Goal: Task Accomplishment & Management: Manage account settings

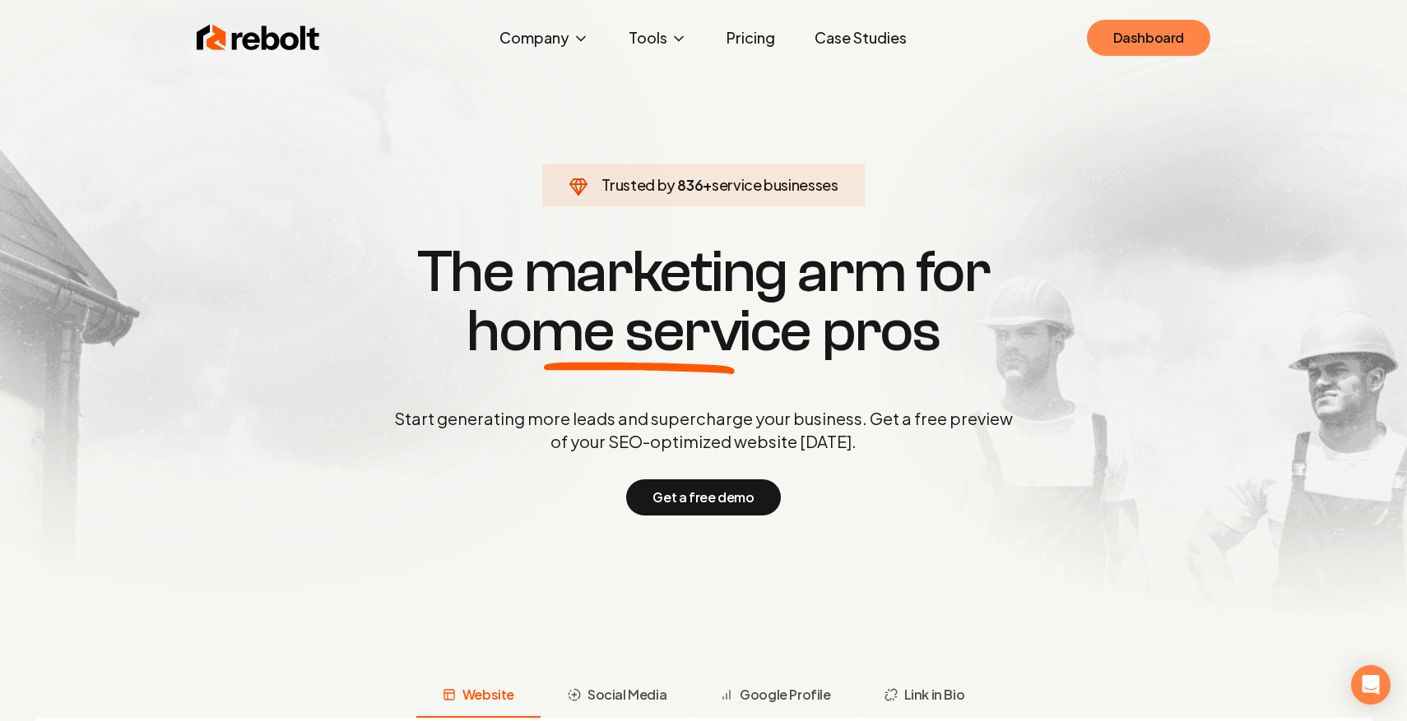
click at [1123, 48] on link "Dashboard" at bounding box center [1148, 38] width 123 height 36
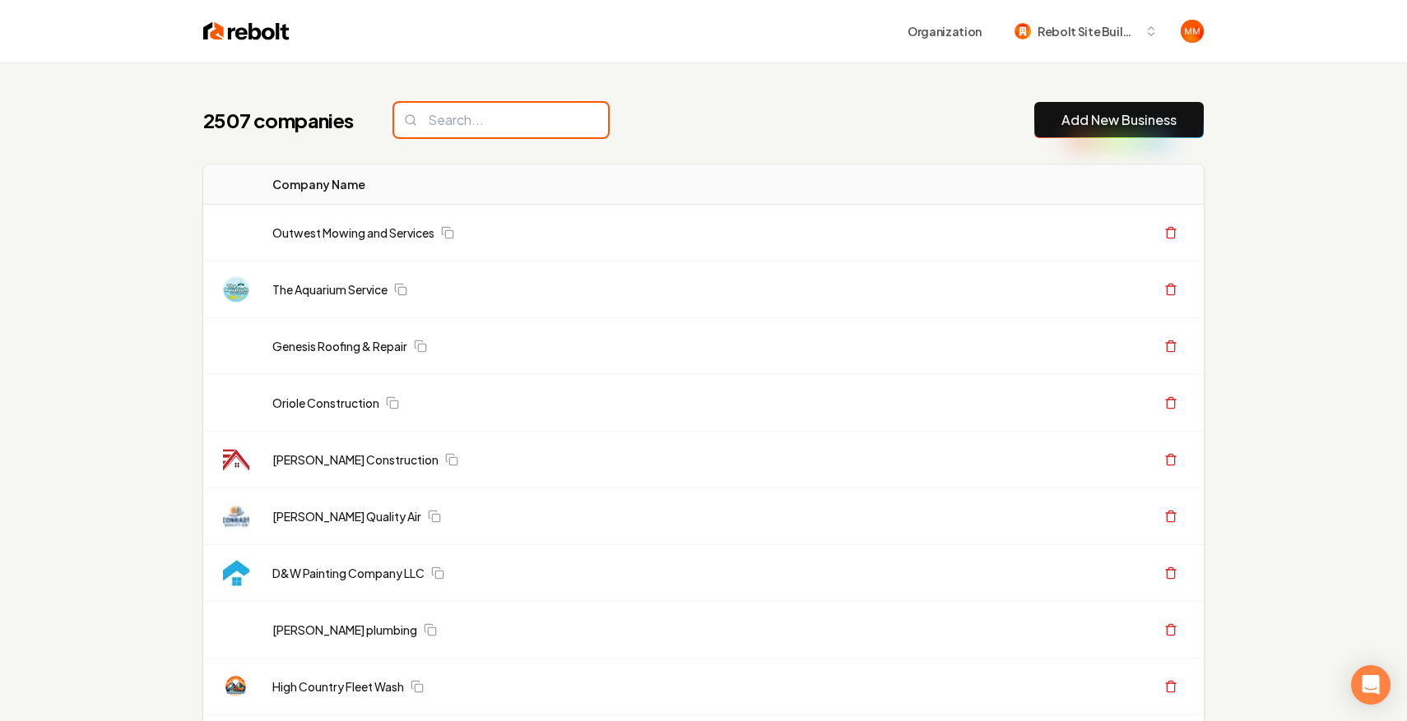
click at [523, 120] on input "search" at bounding box center [501, 120] width 214 height 35
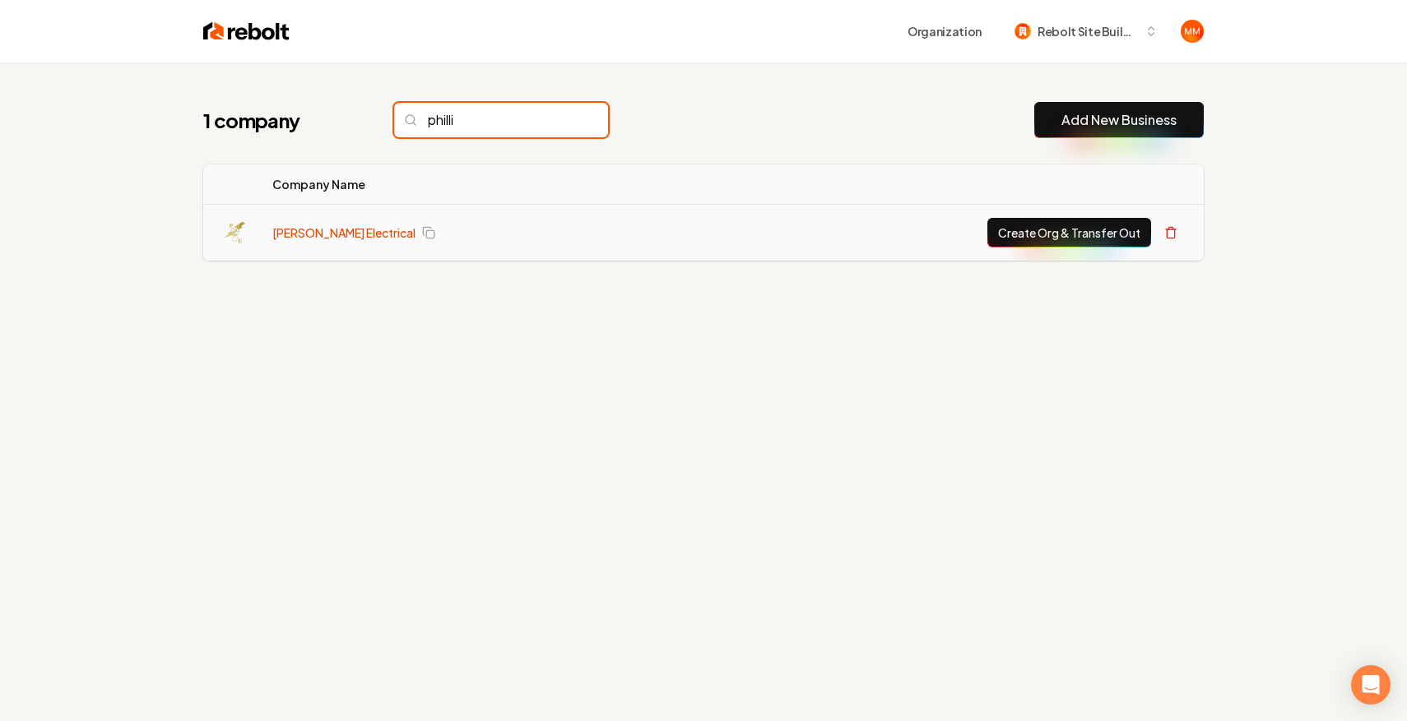
type input "philli"
click at [319, 229] on link "[PERSON_NAME] Electrical" at bounding box center [343, 233] width 143 height 16
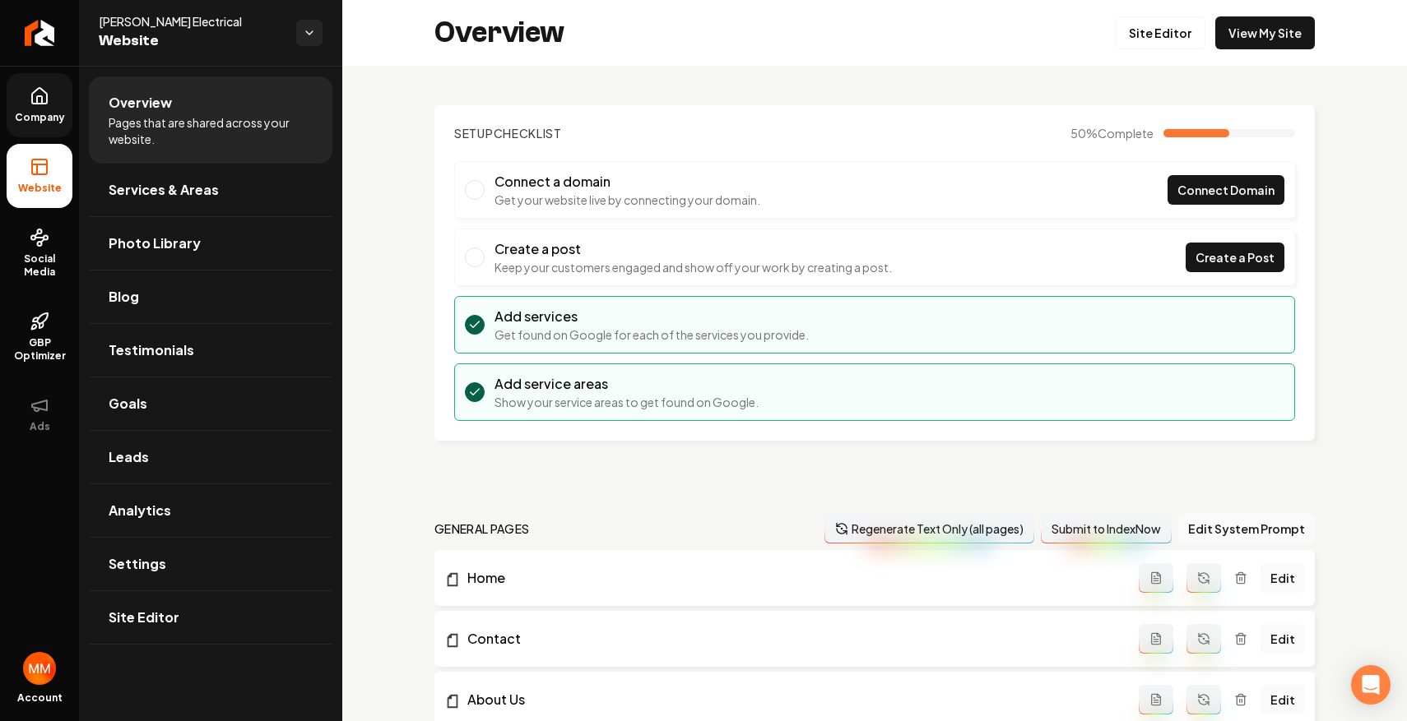
click at [56, 100] on link "Company" at bounding box center [40, 105] width 66 height 64
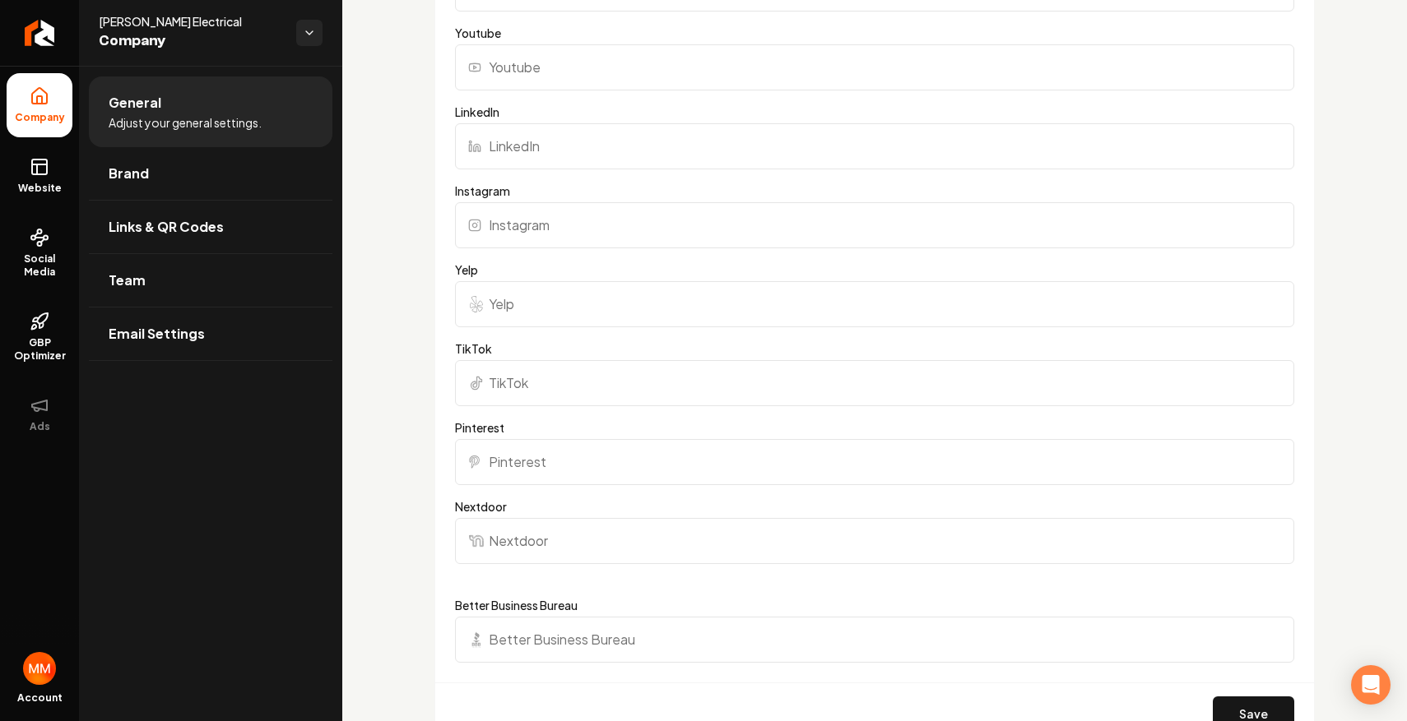
scroll to position [2372, 0]
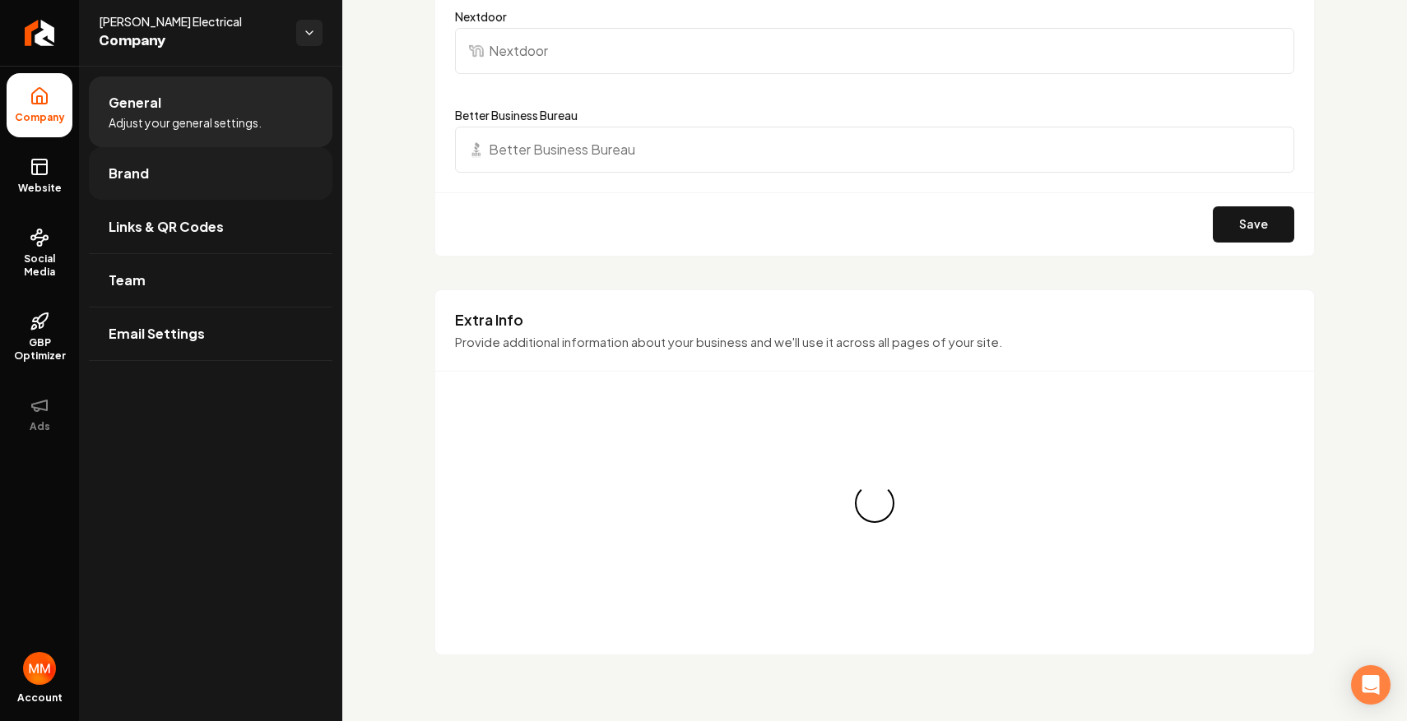
click at [275, 165] on link "Brand" at bounding box center [210, 173] width 243 height 53
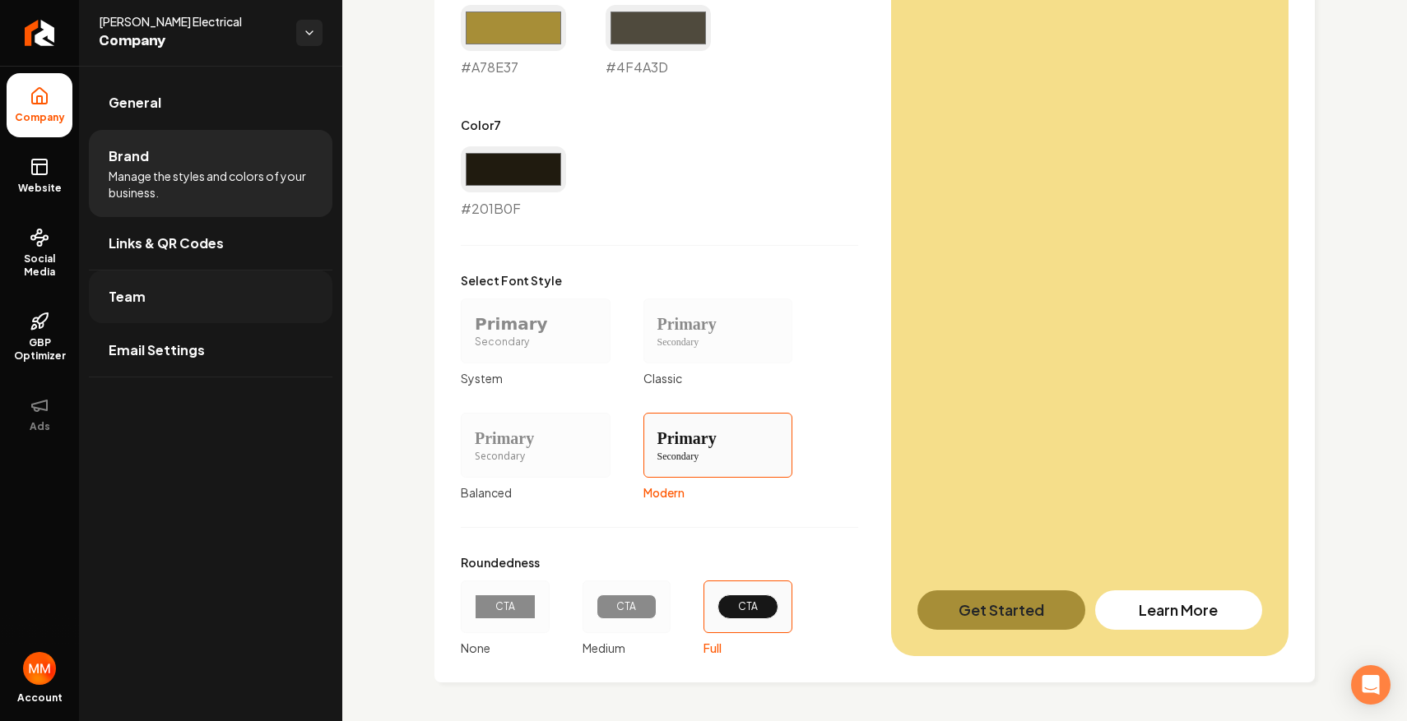
scroll to position [1321, 0]
click at [44, 164] on icon at bounding box center [40, 167] width 20 height 20
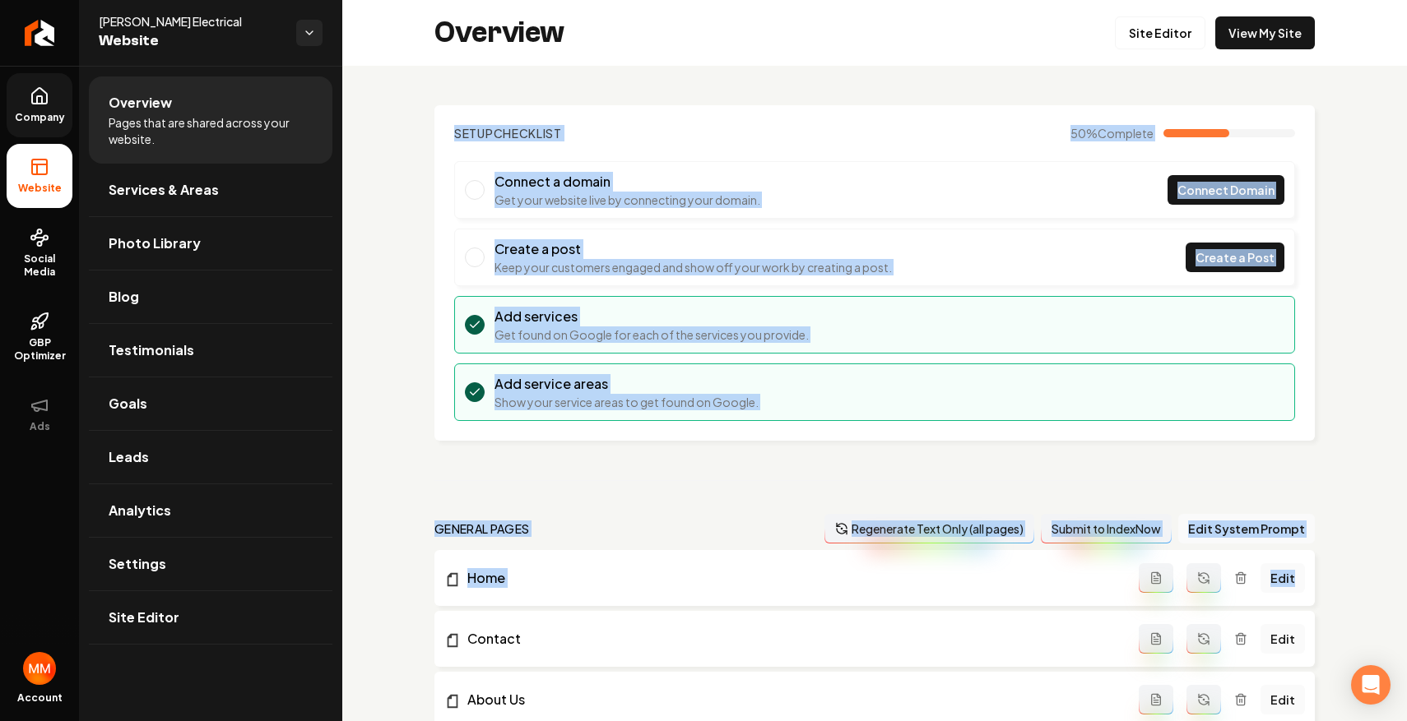
drag, startPoint x: 985, startPoint y: 455, endPoint x: 980, endPoint y: 654, distance: 199.1
click at [980, 654] on div "Setup Checklist 50 % Complete Connect a domain Get your website live by connect…" at bounding box center [874, 722] width 1064 height 1312
click at [231, 181] on link "Services & Areas" at bounding box center [210, 190] width 243 height 53
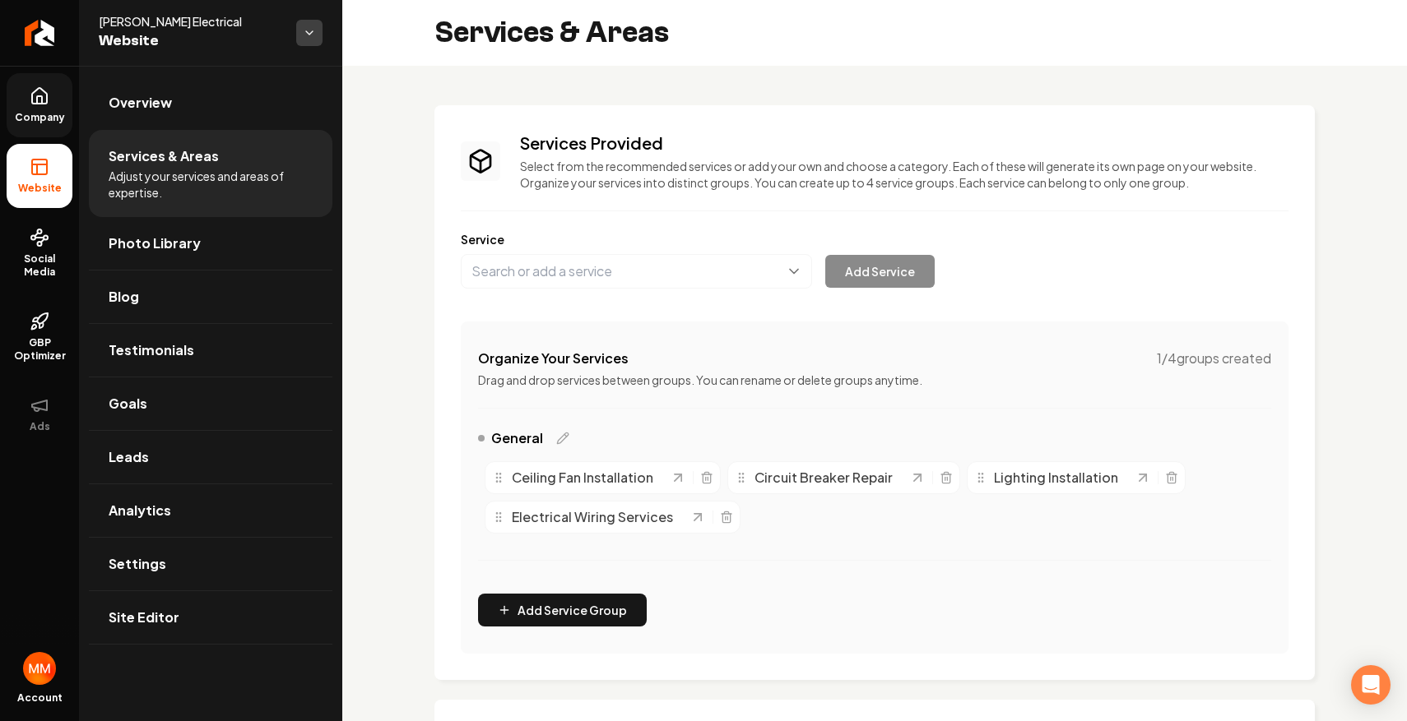
click at [299, 32] on html "Company Website Social Media GBP Optimizer Ads Account [PERSON_NAME] Electrical…" at bounding box center [703, 360] width 1407 height 721
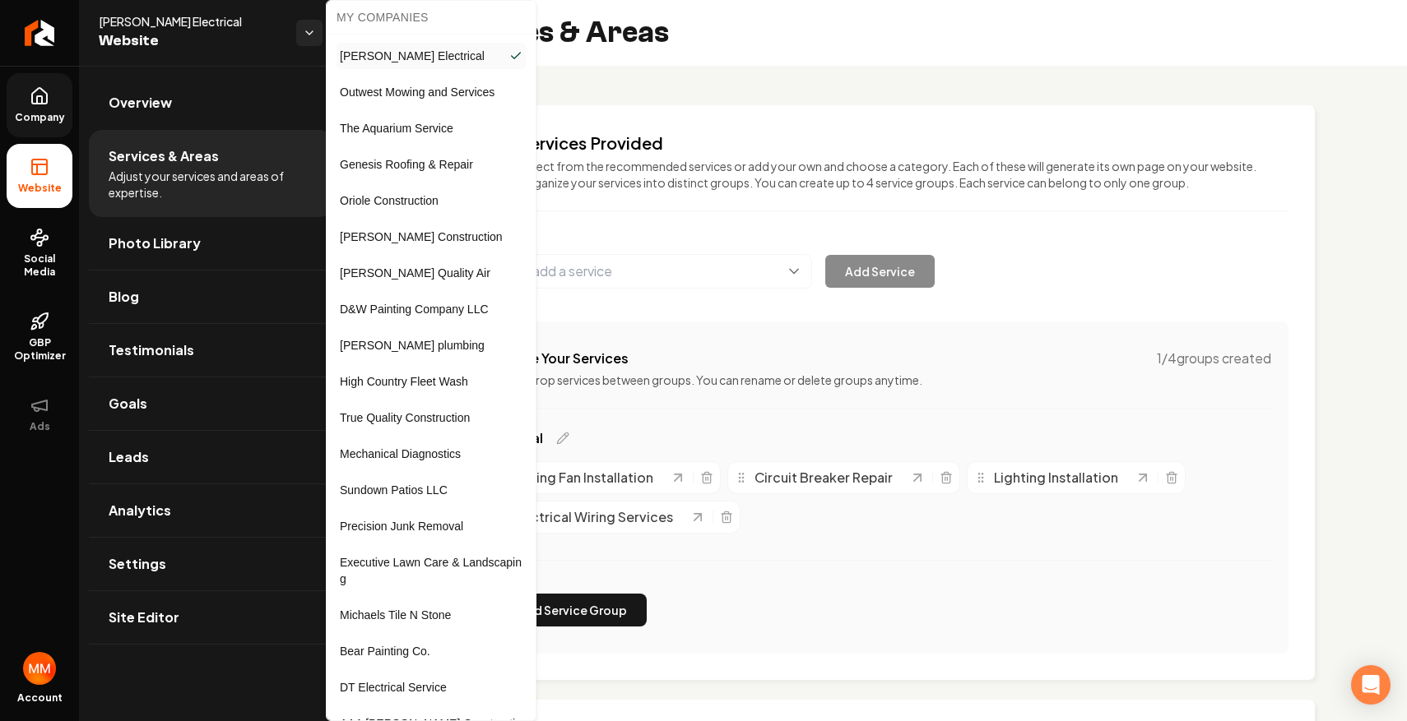
click at [796, 95] on html "Company Website Social Media GBP Optimizer Ads Account [PERSON_NAME] Electrical…" at bounding box center [703, 360] width 1407 height 721
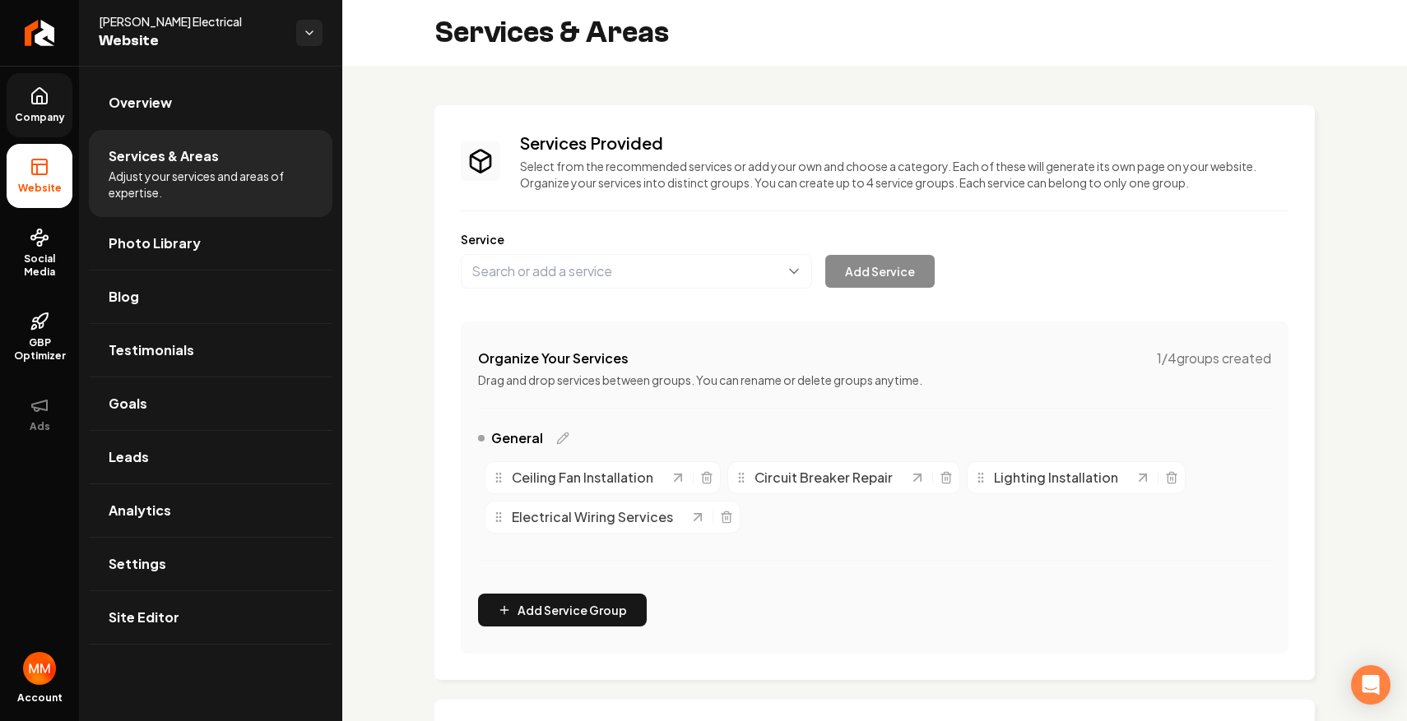
click at [24, 92] on link "Company" at bounding box center [40, 105] width 66 height 64
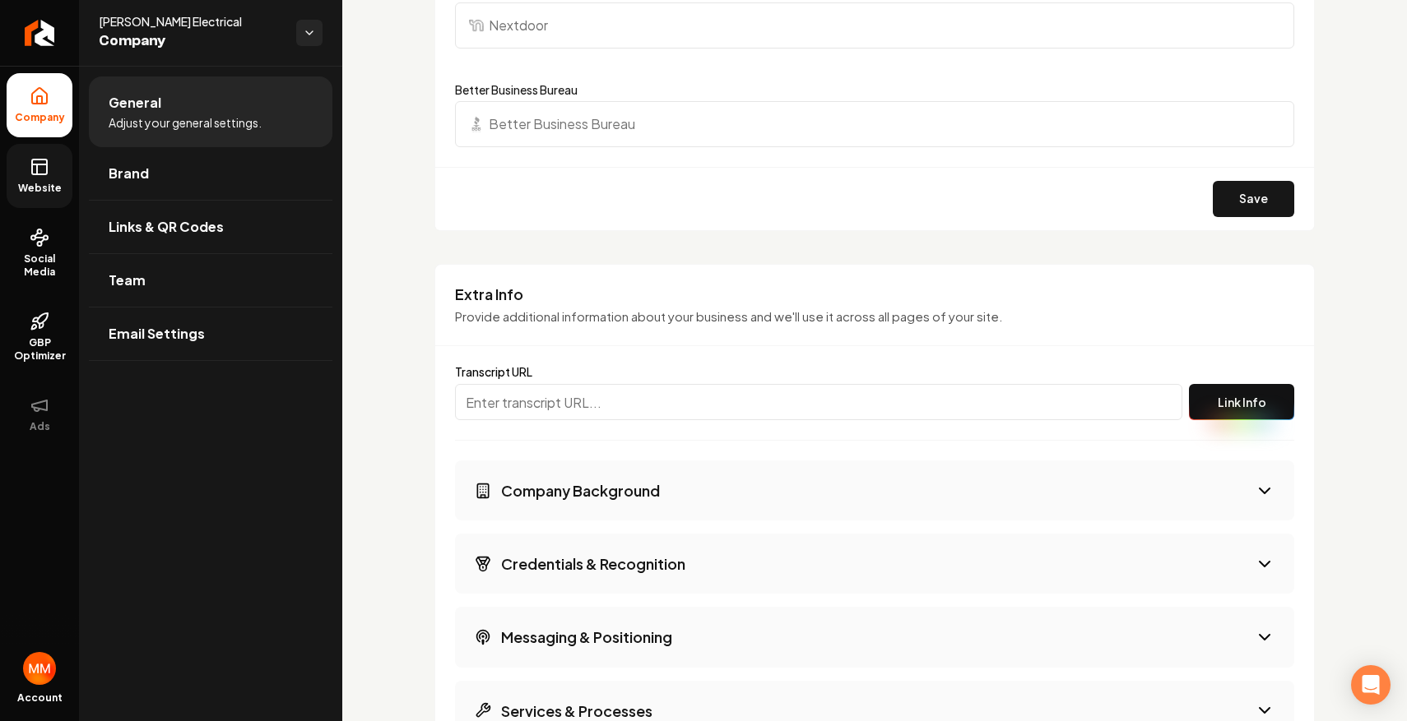
scroll to position [2725, 0]
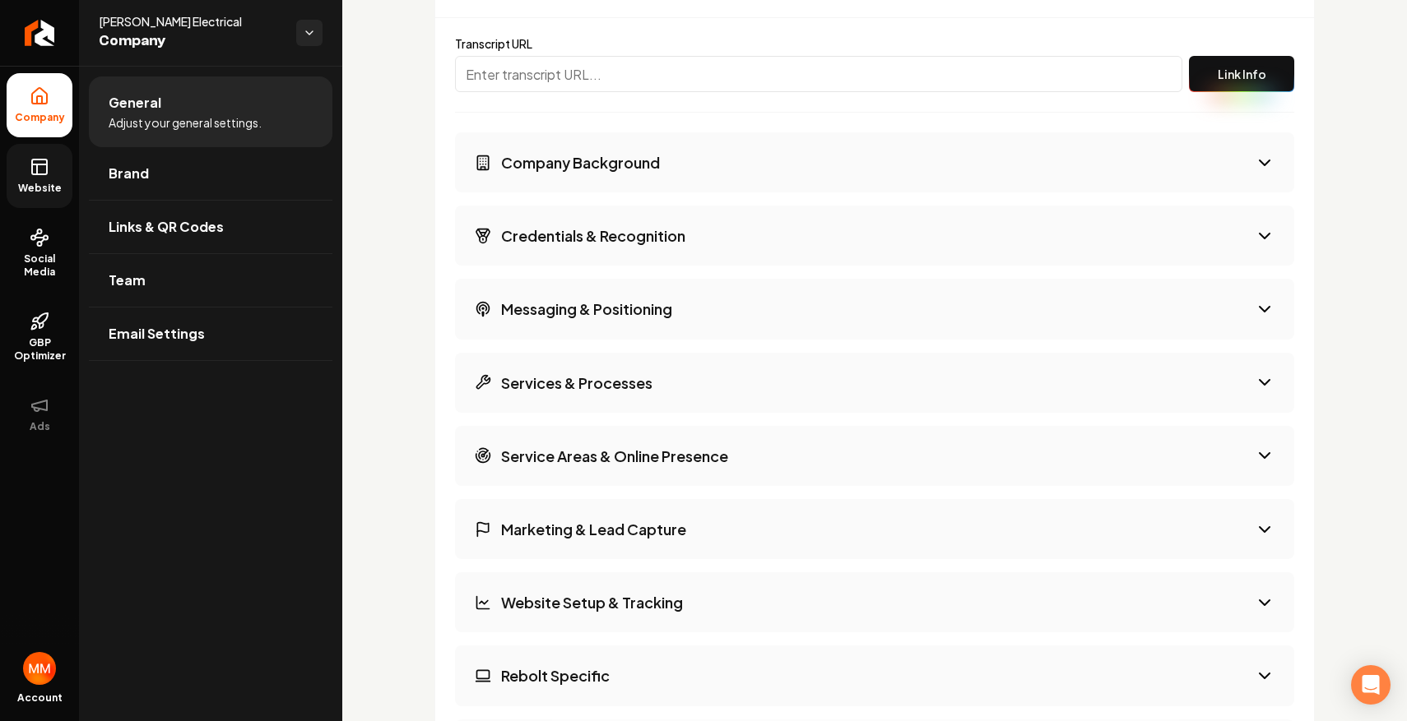
click at [684, 176] on button "Company Background" at bounding box center [874, 162] width 839 height 60
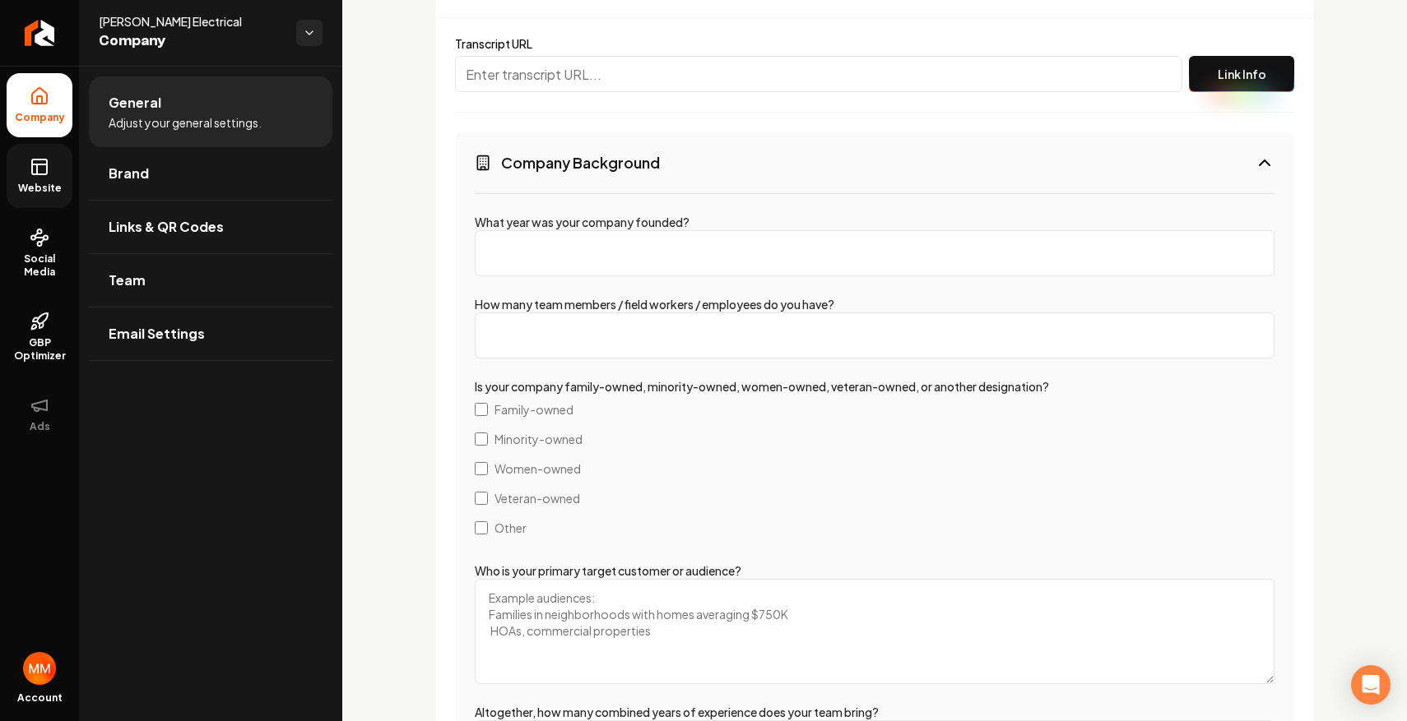
click at [684, 176] on button "Company Background" at bounding box center [874, 162] width 839 height 60
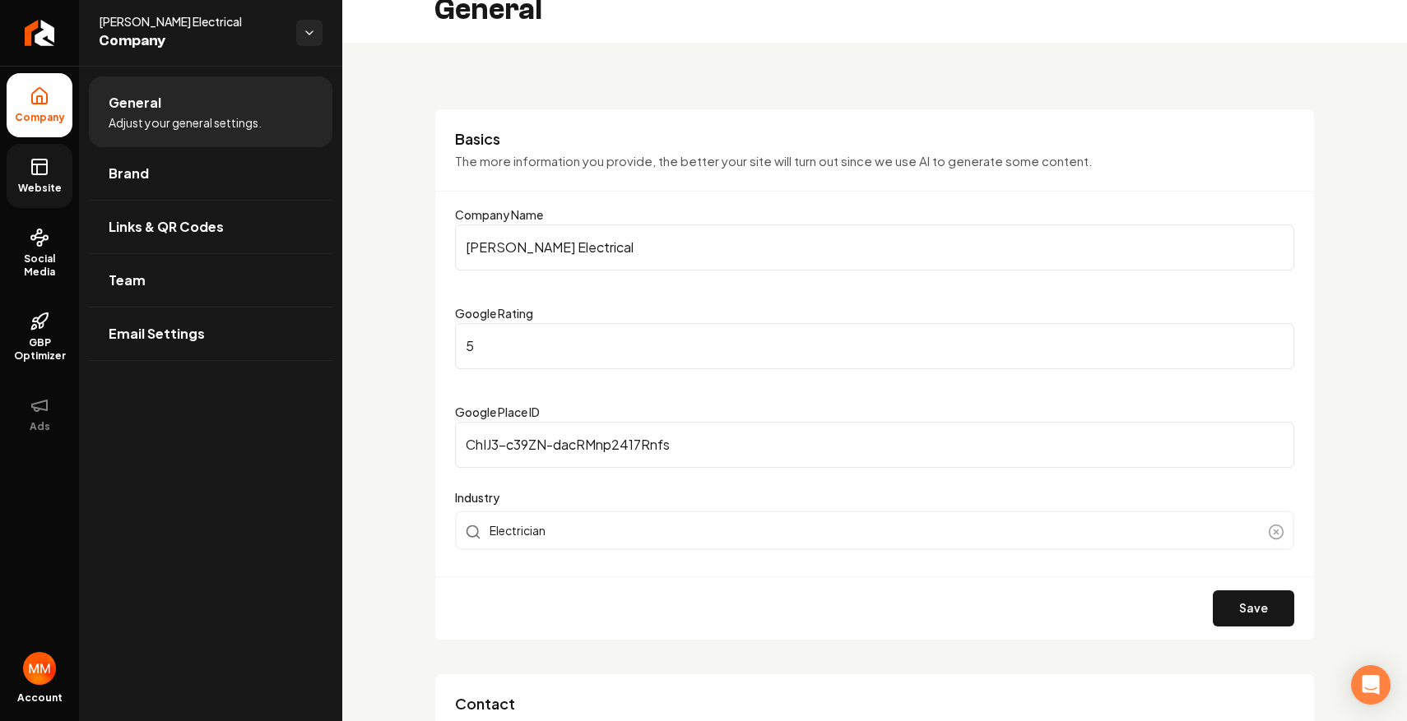
scroll to position [0, 0]
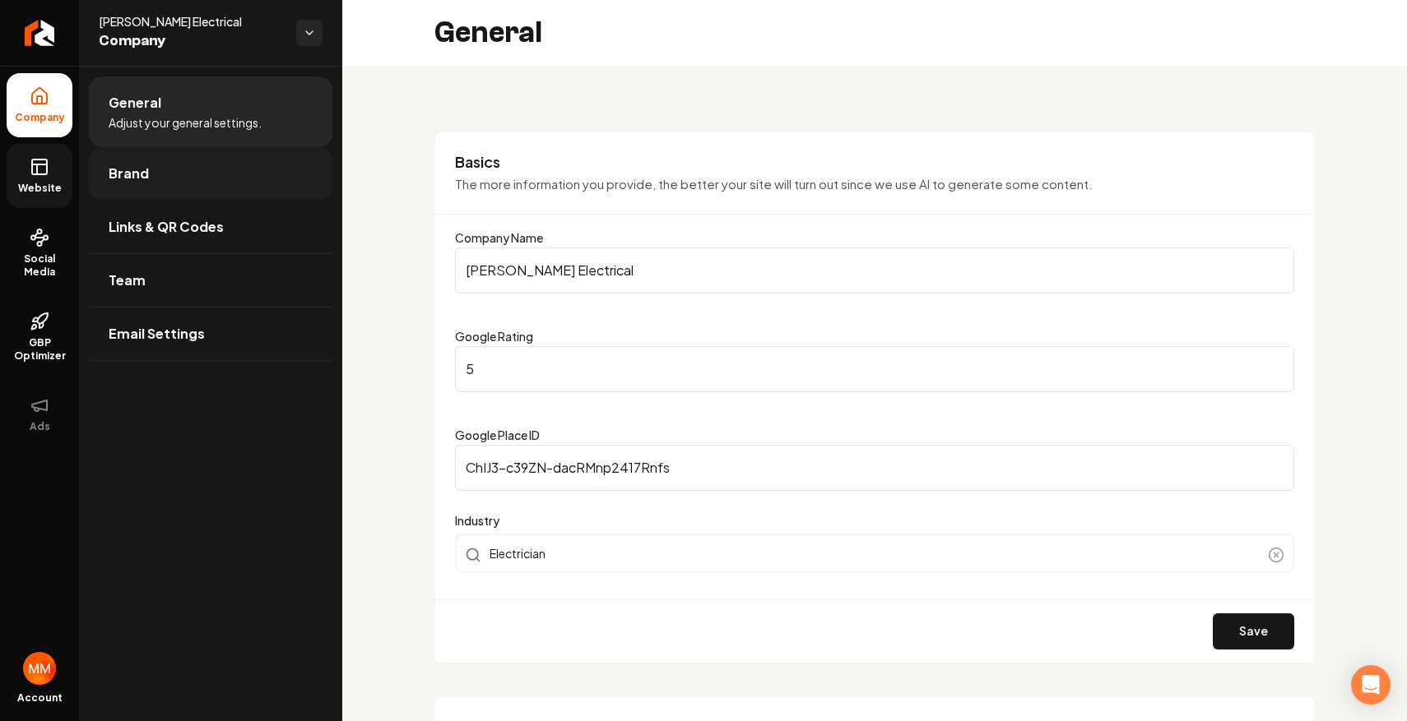
click at [267, 166] on link "Brand" at bounding box center [210, 173] width 243 height 53
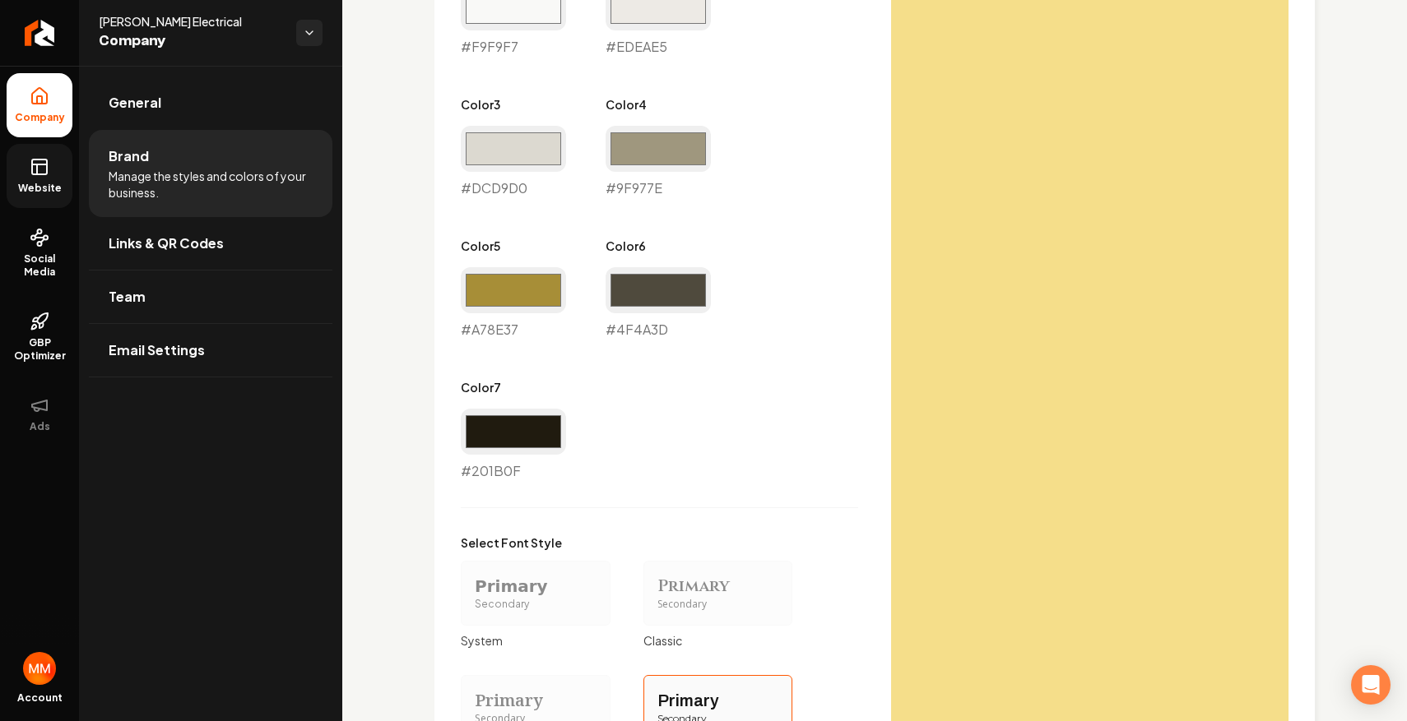
scroll to position [1321, 0]
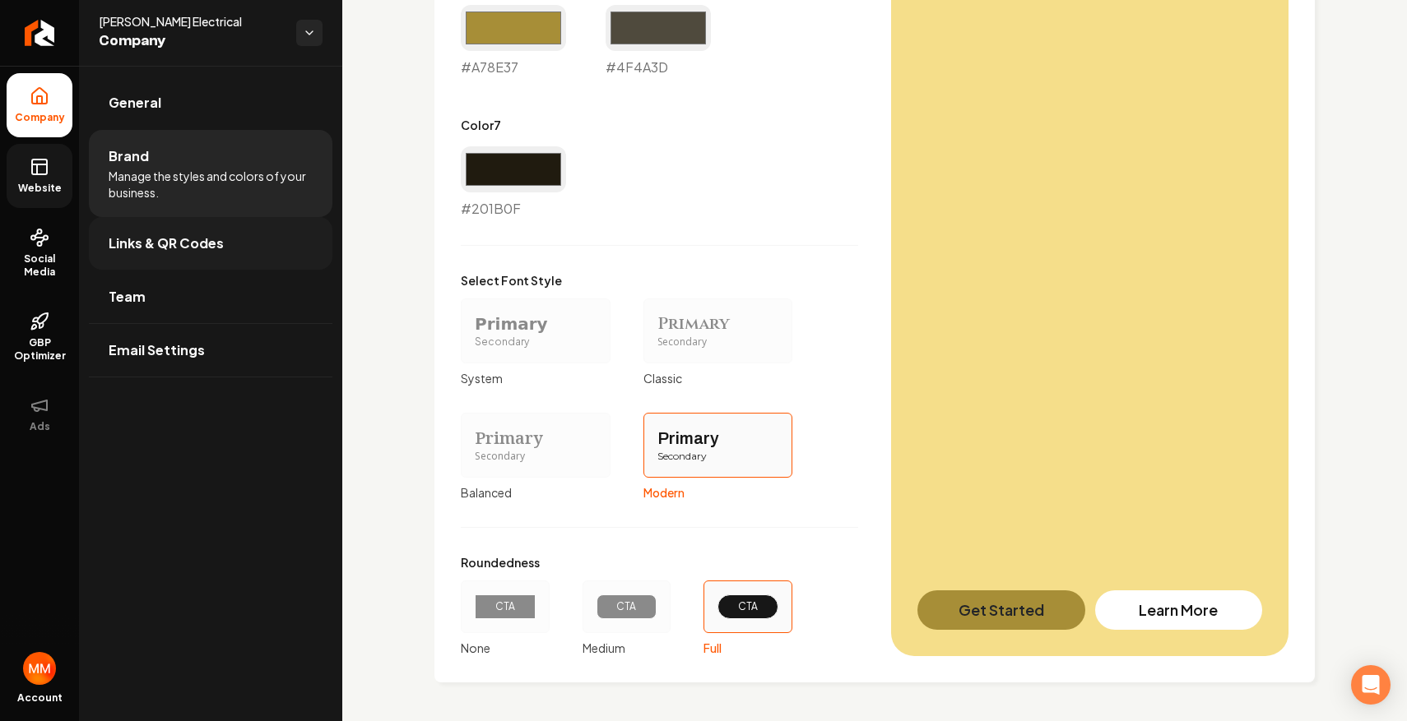
click at [257, 241] on link "Links & QR Codes" at bounding box center [210, 243] width 243 height 53
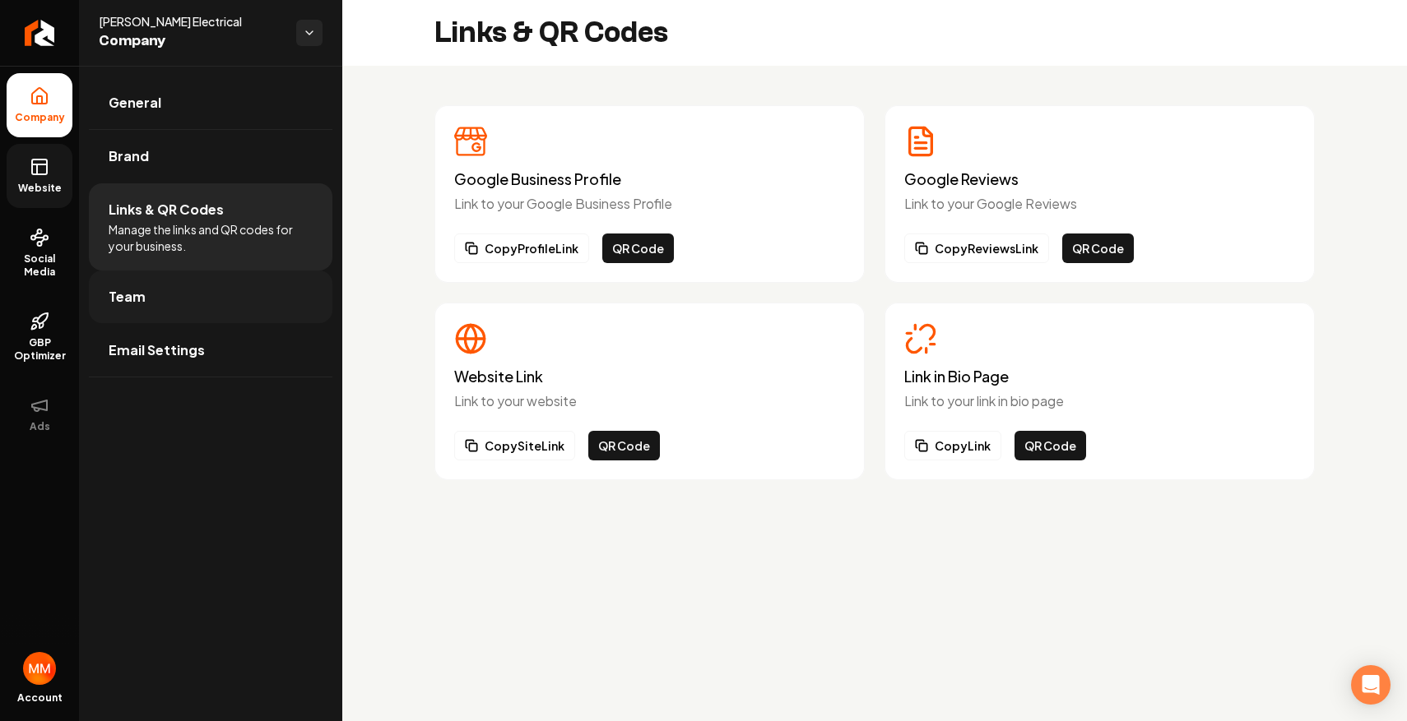
click at [292, 303] on link "Team" at bounding box center [210, 297] width 243 height 53
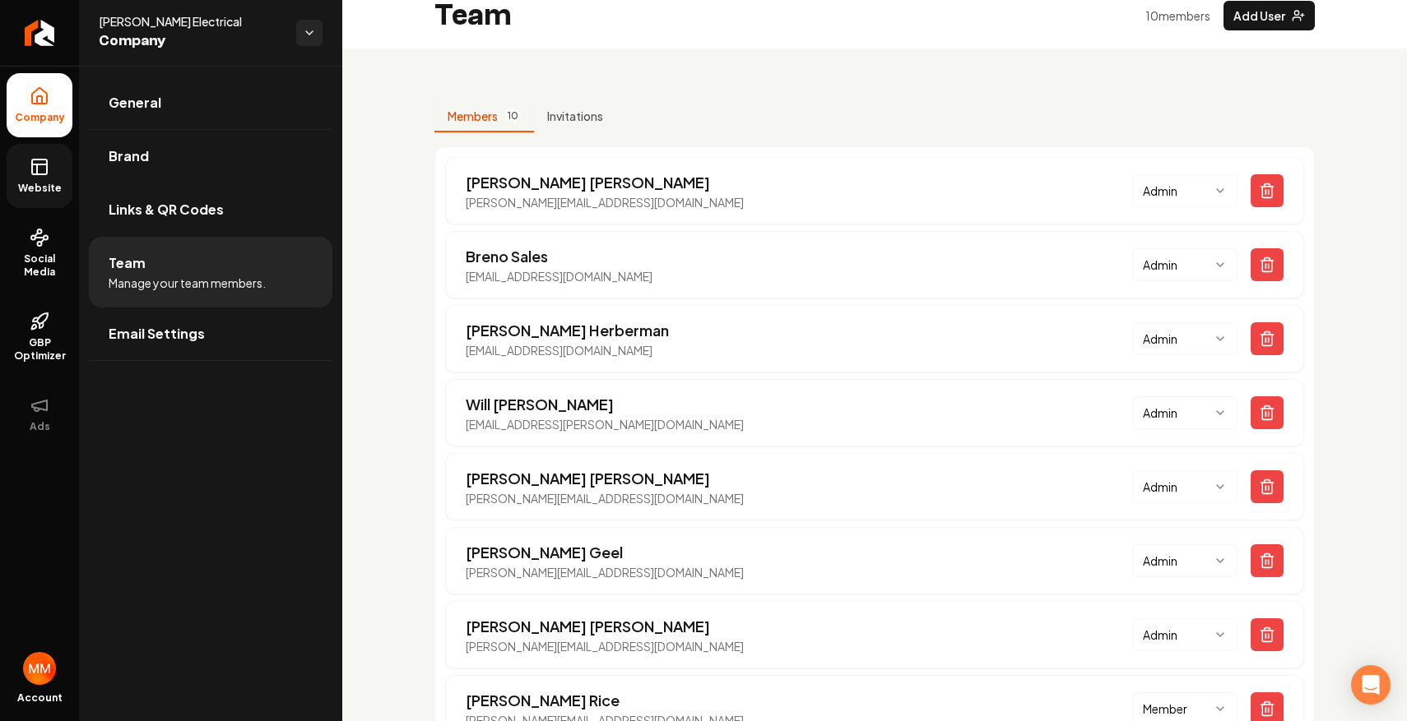
scroll to position [20, 0]
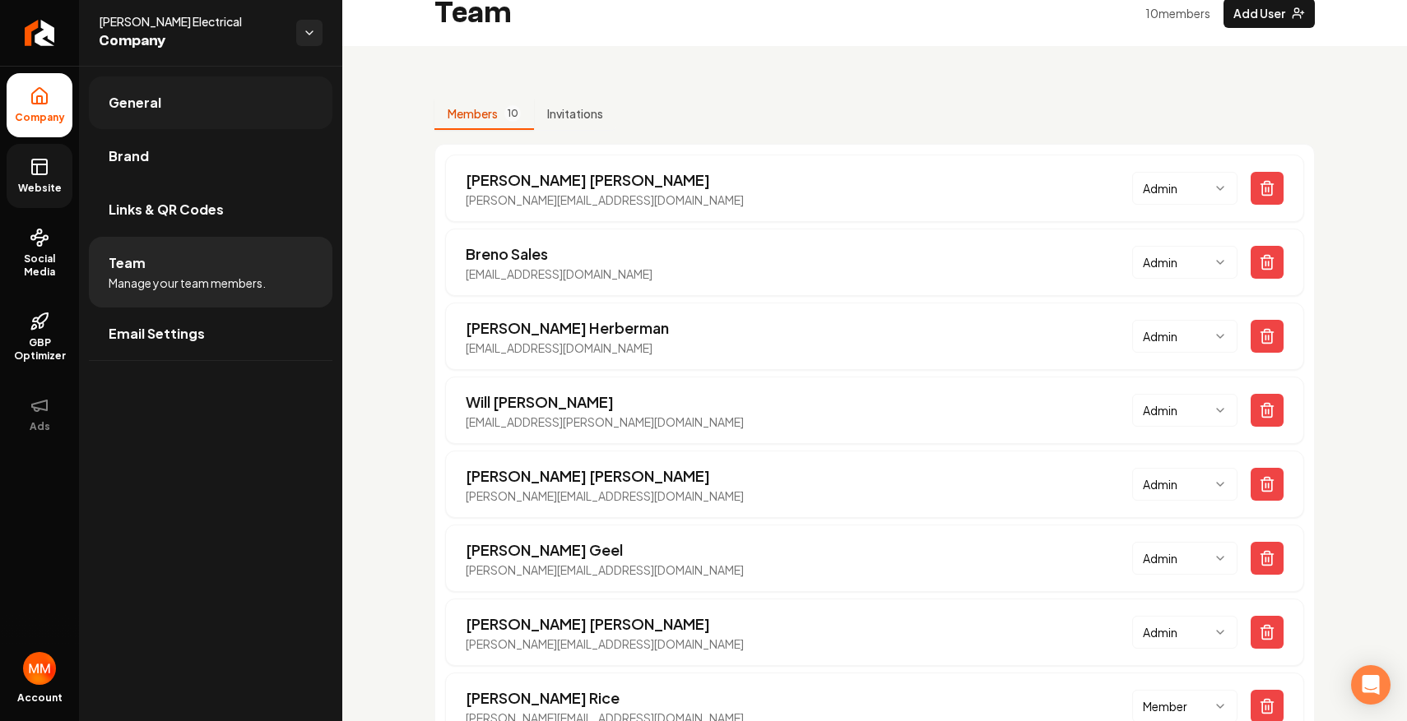
click at [256, 107] on link "General" at bounding box center [210, 103] width 243 height 53
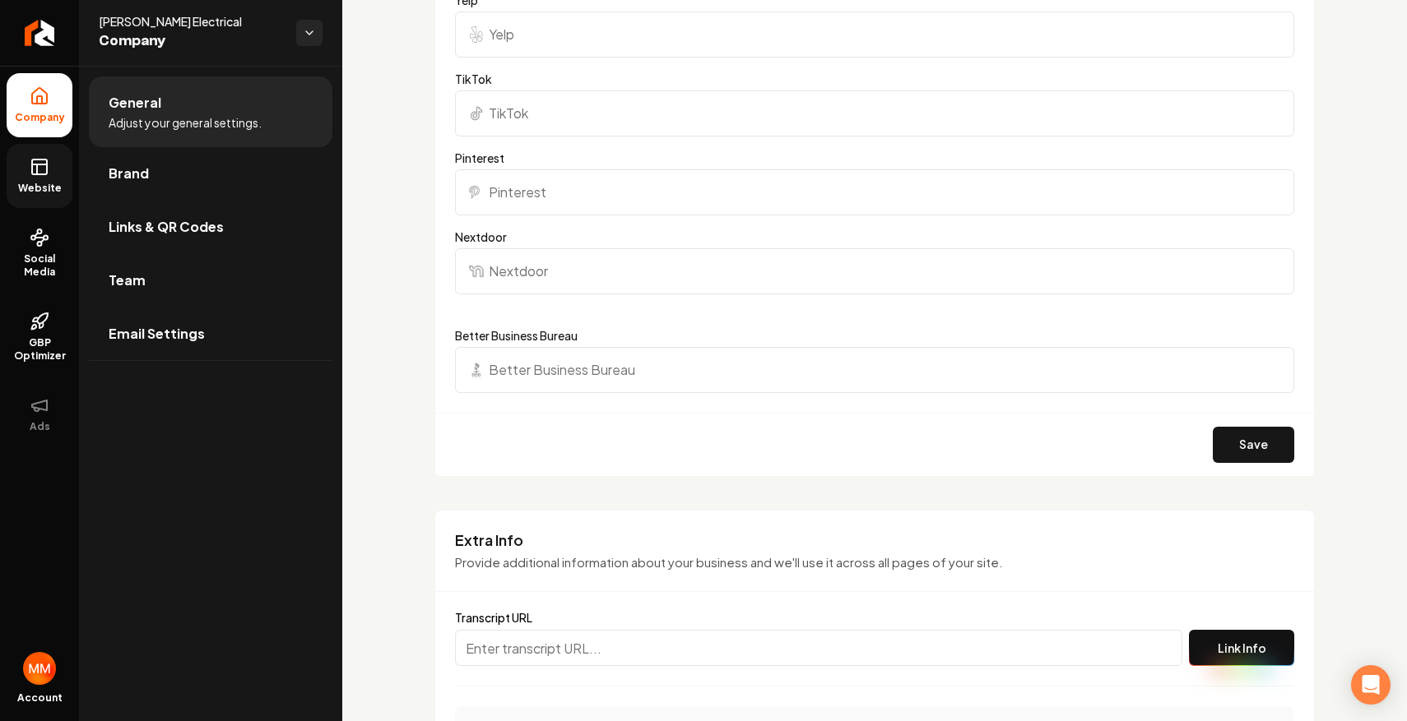
scroll to position [2442, 0]
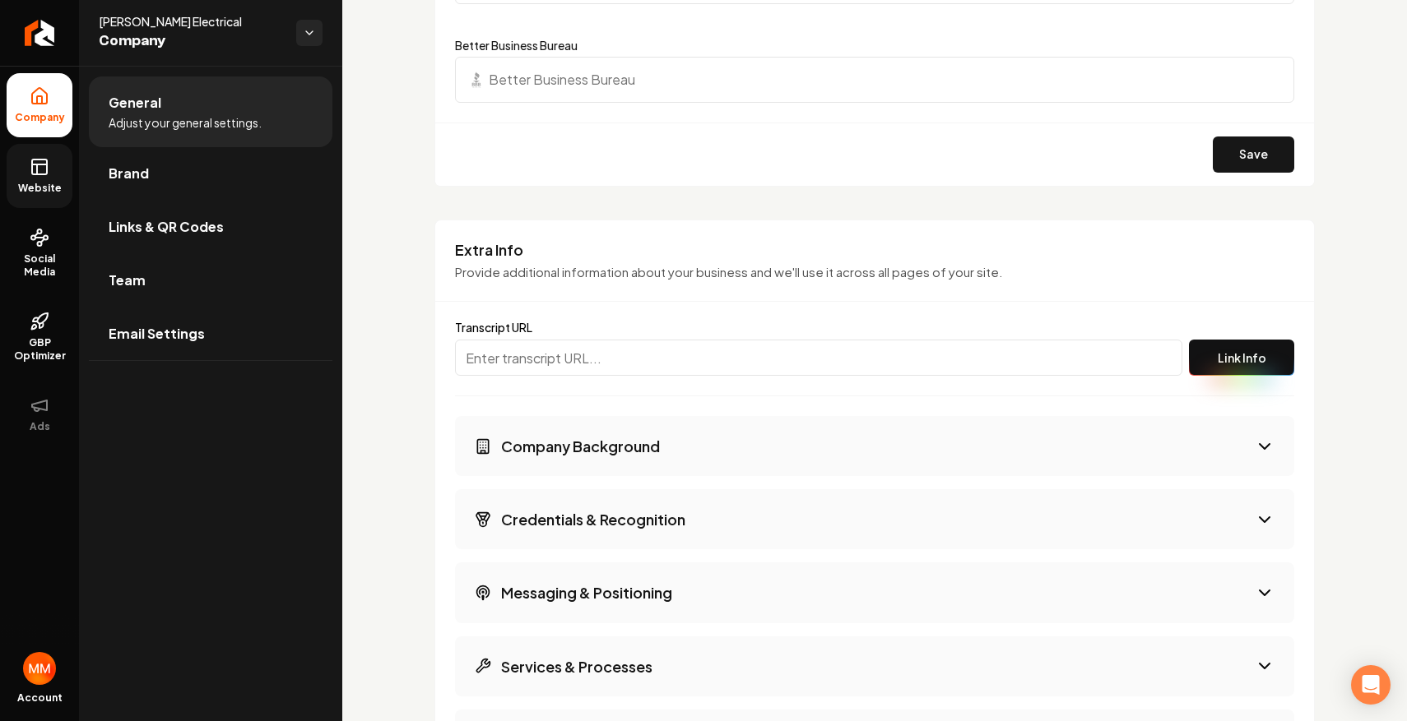
click at [38, 188] on span "Website" at bounding box center [40, 188] width 57 height 13
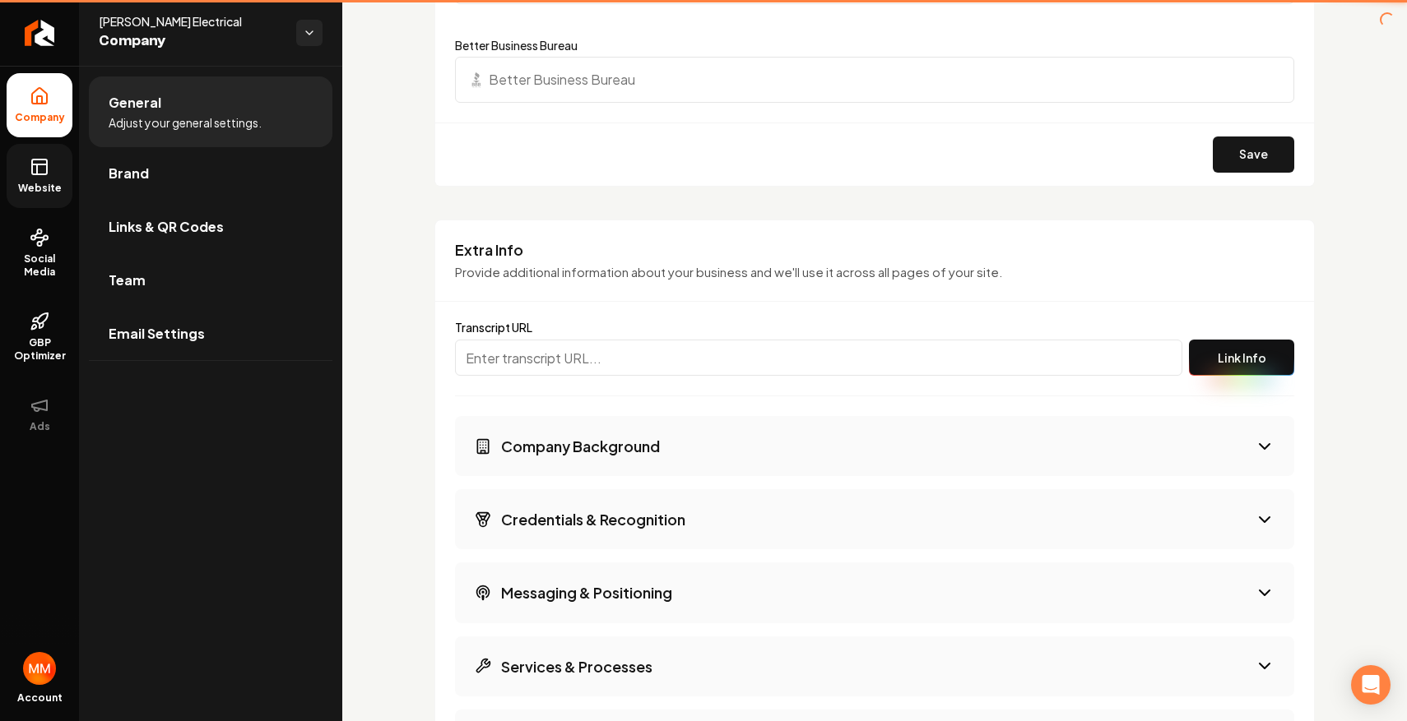
scroll to position [656, 0]
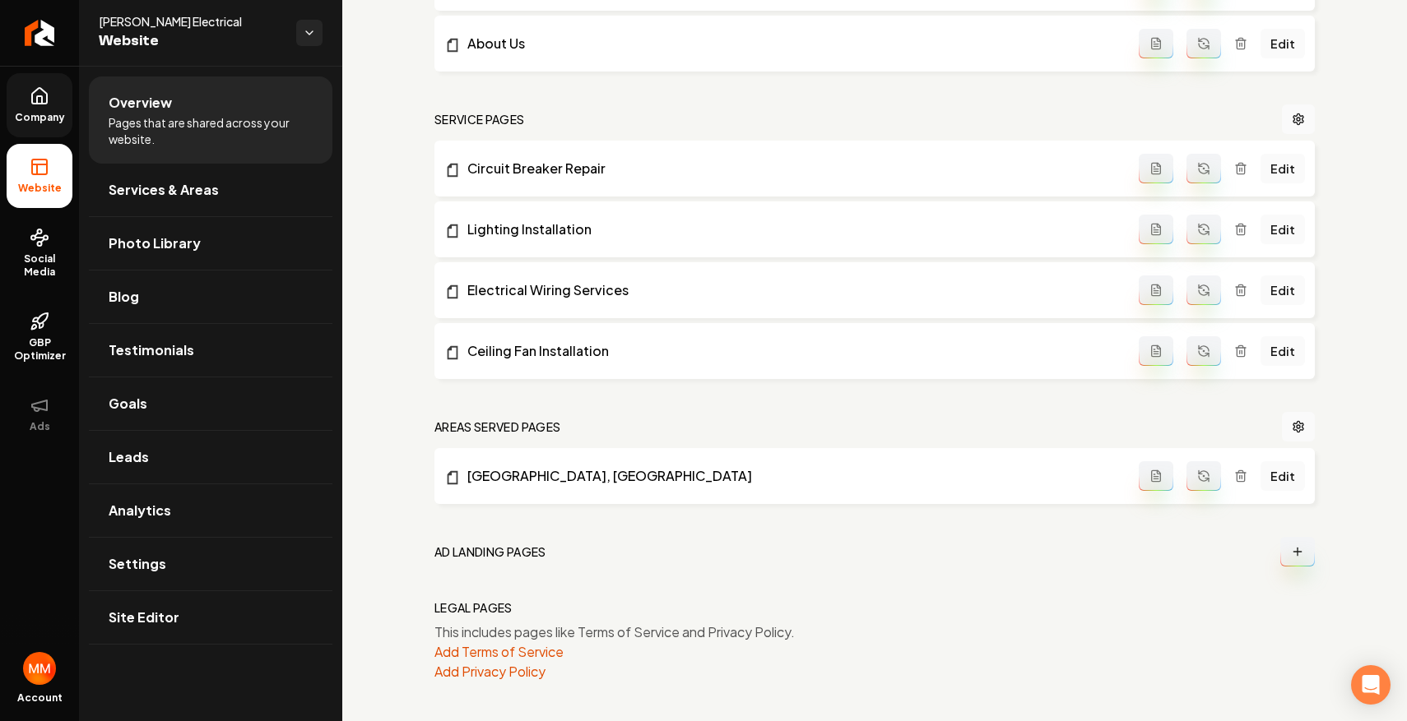
click at [1247, 473] on icon "Main content area" at bounding box center [1240, 476] width 13 height 13
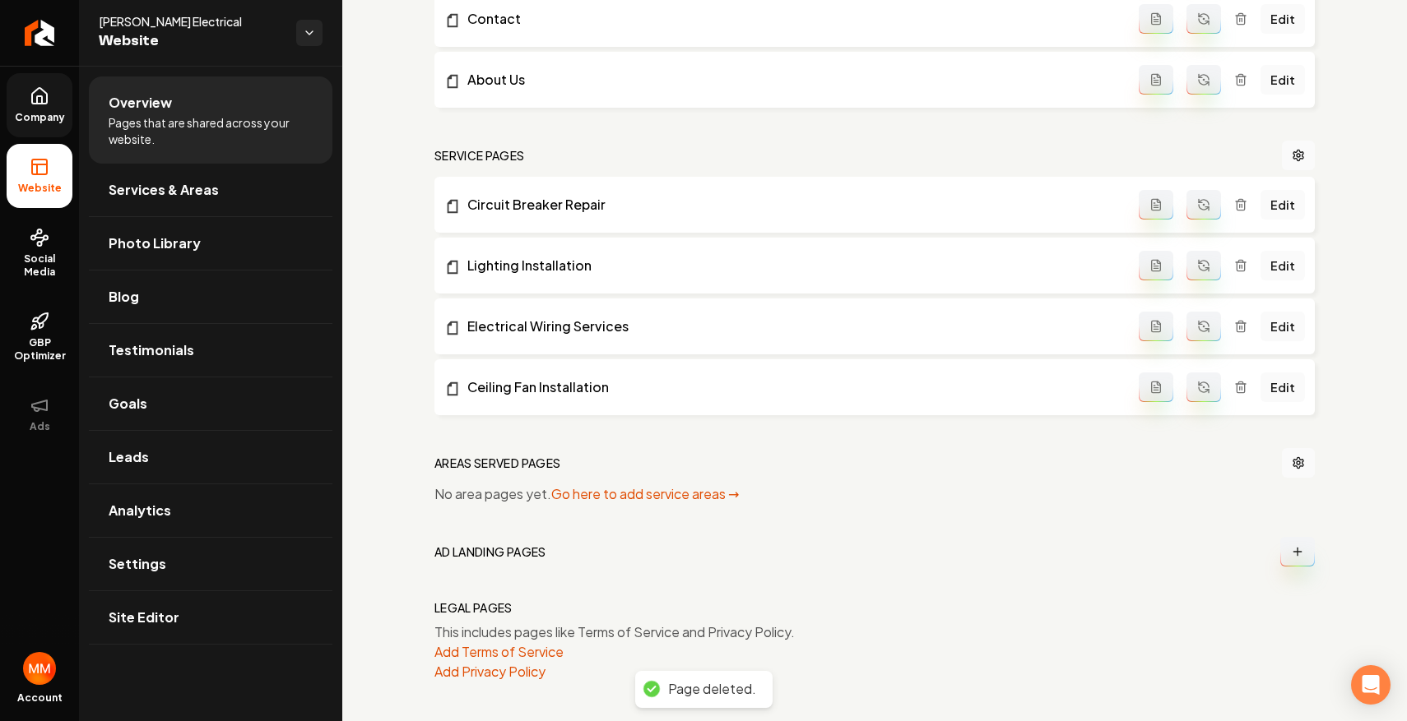
scroll to position [620, 0]
click at [711, 494] on link "Go here to add service areas →" at bounding box center [645, 493] width 188 height 17
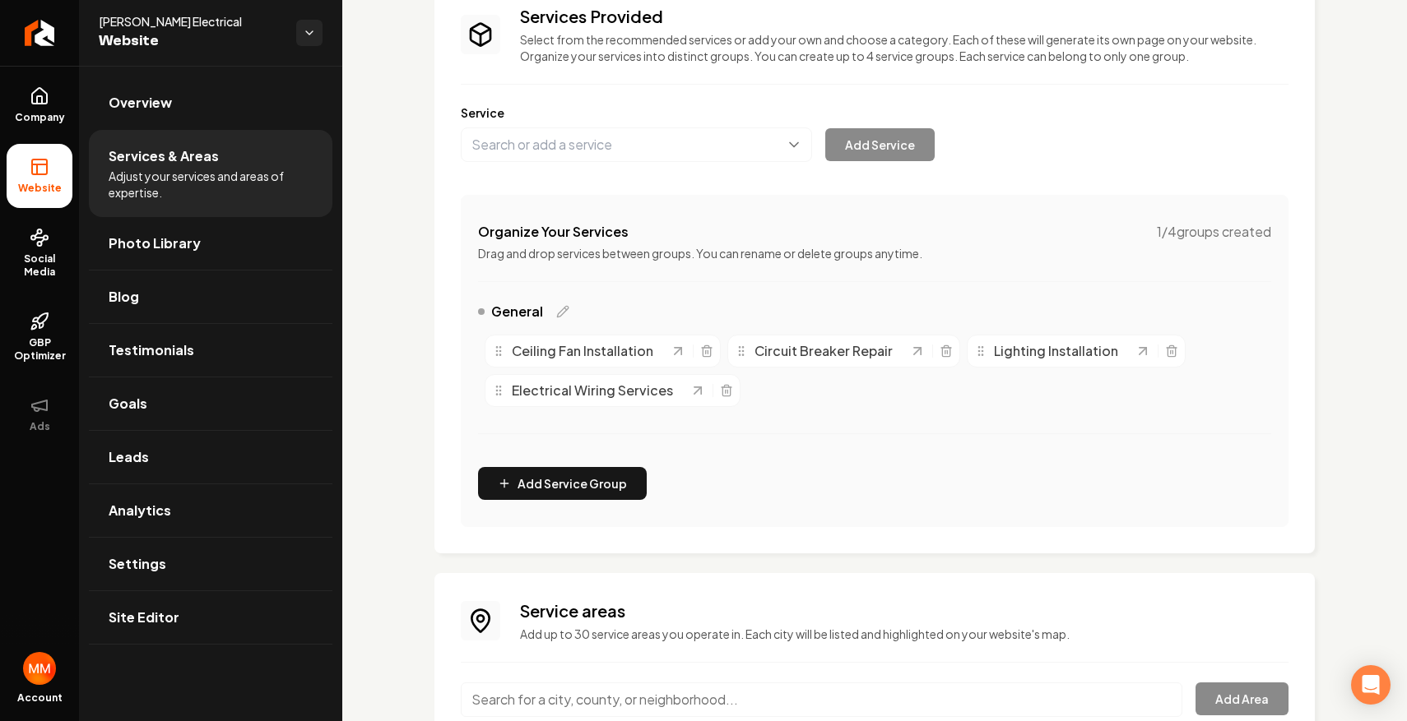
scroll to position [231, 0]
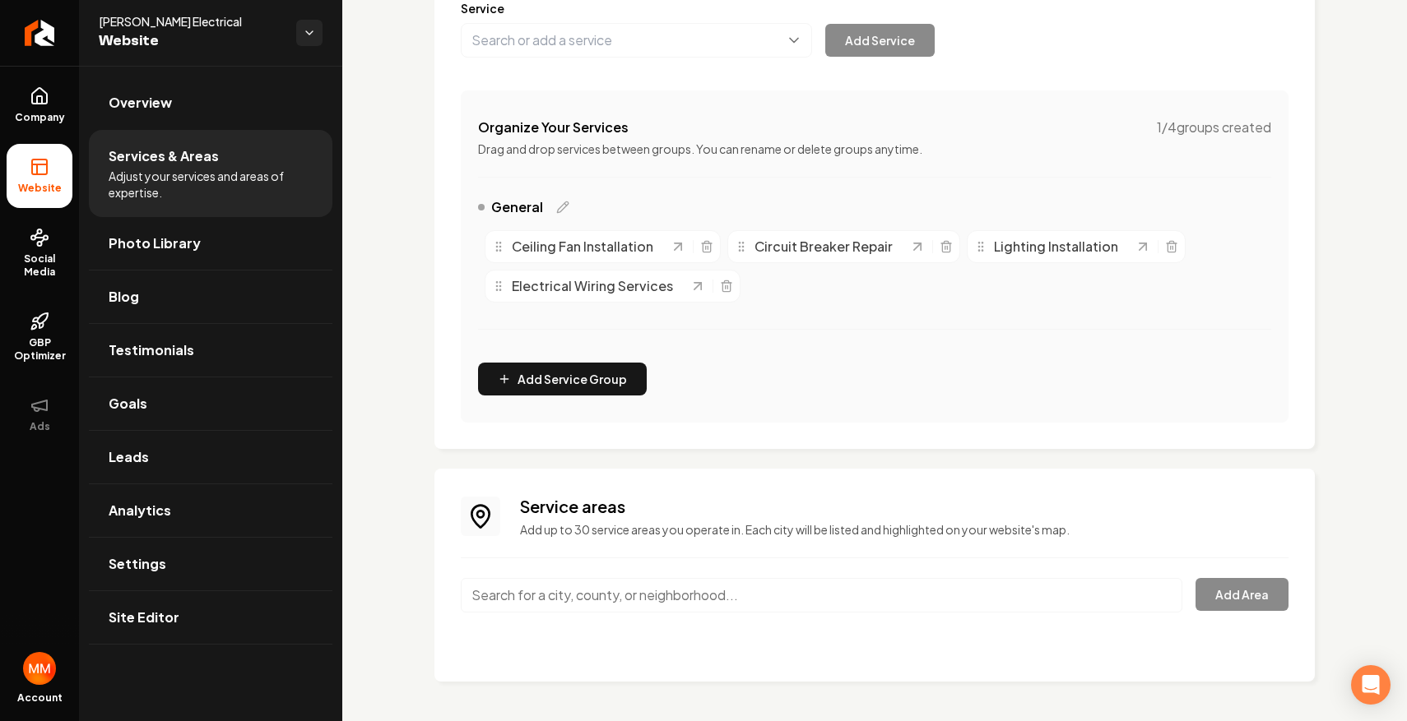
click at [645, 590] on input "Main content area" at bounding box center [821, 595] width 721 height 35
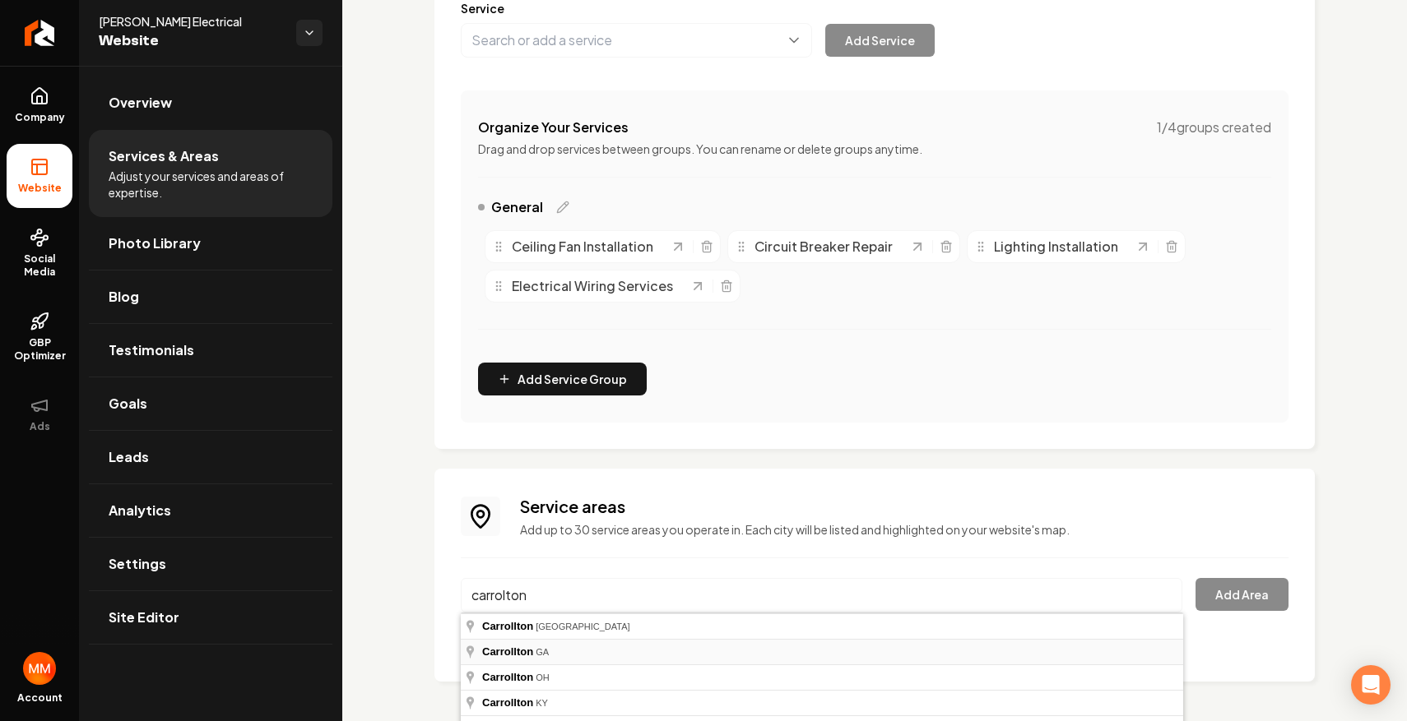
type input "[GEOGRAPHIC_DATA], [GEOGRAPHIC_DATA]"
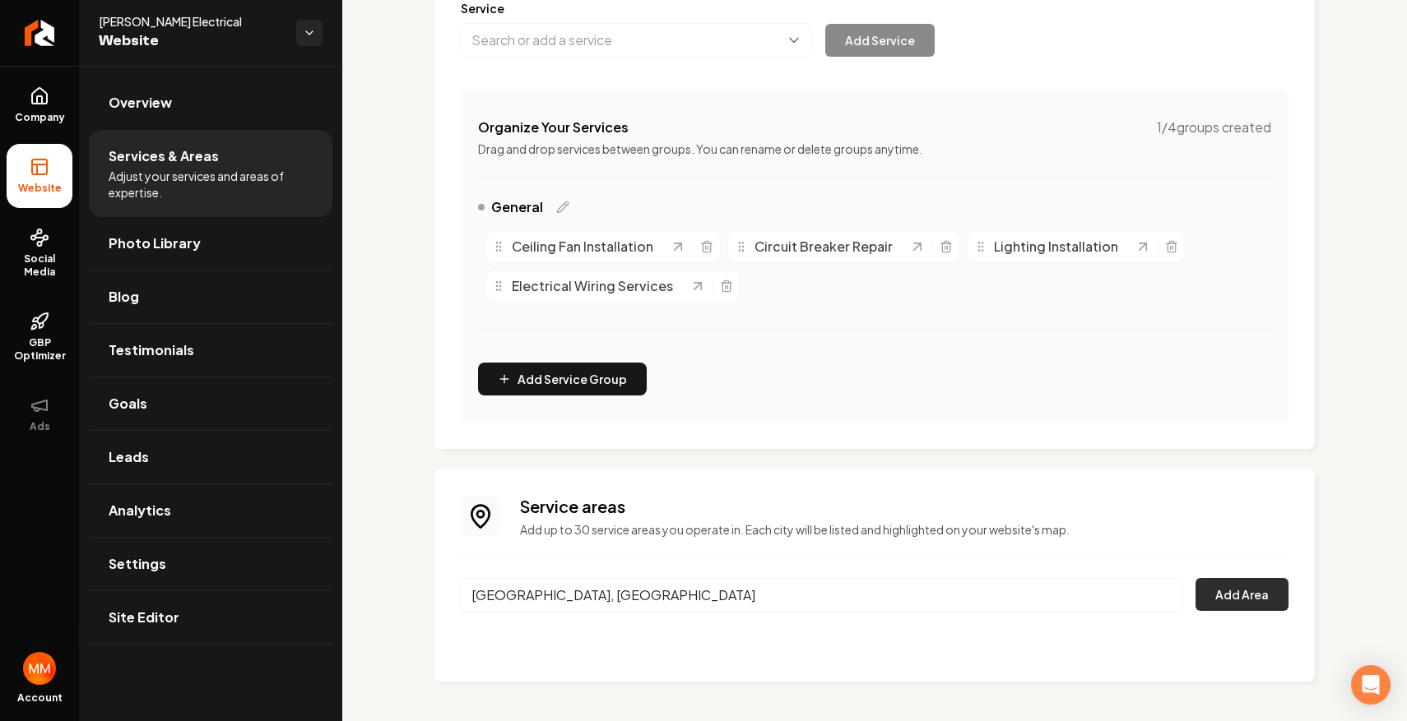
click at [1242, 608] on button "Add Area" at bounding box center [1241, 594] width 93 height 33
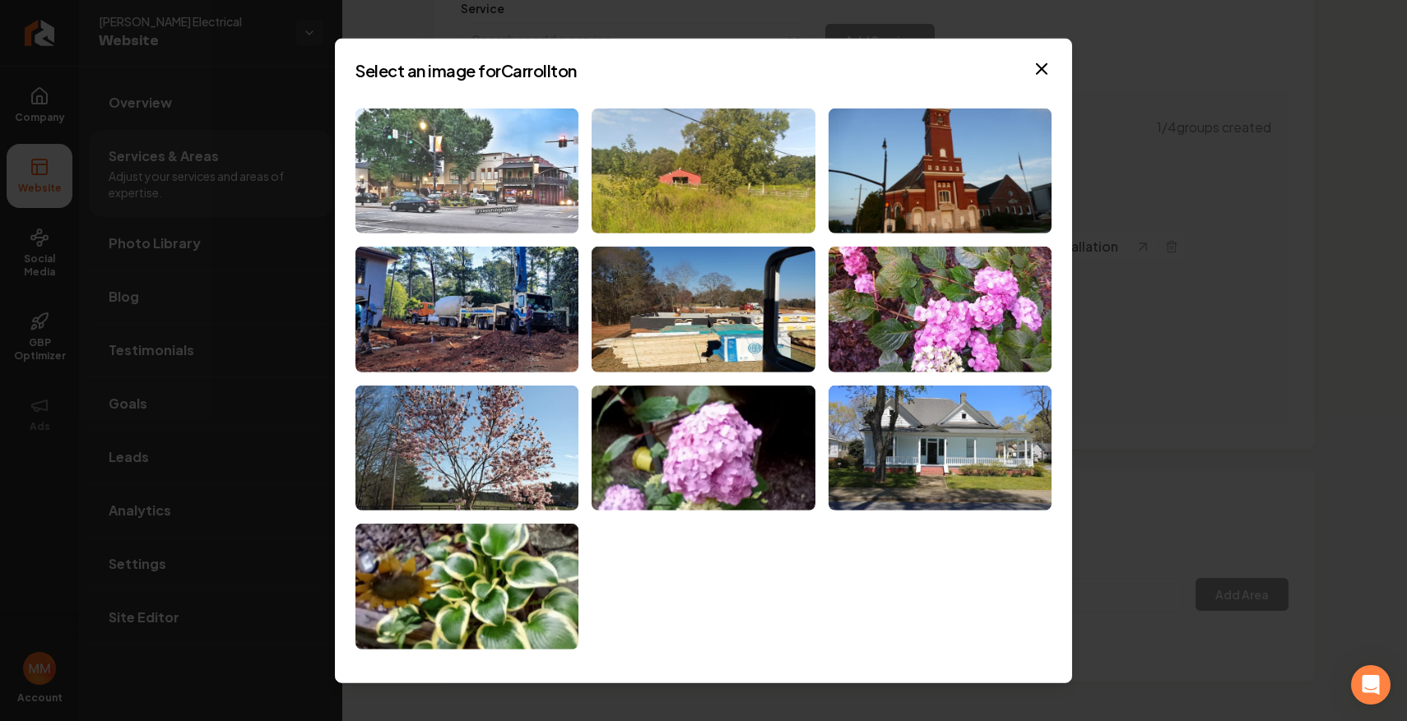
click at [537, 161] on img at bounding box center [466, 171] width 223 height 126
